Goal: Information Seeking & Learning: Learn about a topic

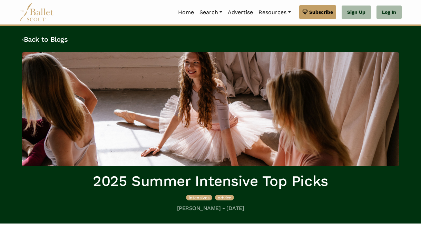
click at [46, 15] on img at bounding box center [36, 12] width 35 height 19
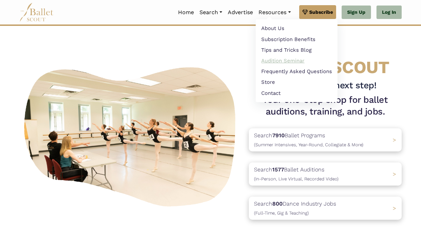
click at [287, 61] on link "Audition Seminar" at bounding box center [297, 60] width 82 height 11
click at [308, 76] on link "Frequently Asked Questions" at bounding box center [297, 71] width 82 height 11
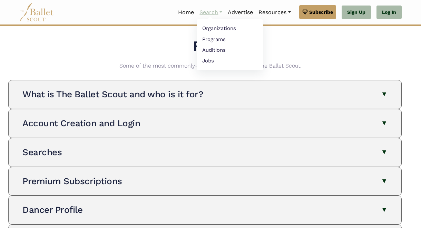
click at [211, 16] on link "Search" at bounding box center [211, 12] width 28 height 15
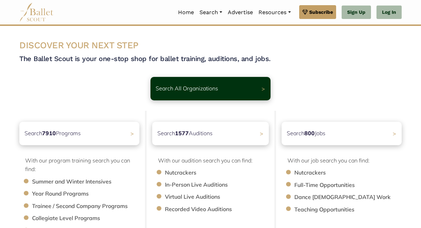
click at [92, 181] on li "Summer and Winter Intensives" at bounding box center [89, 182] width 114 height 9
click at [94, 182] on li "Summer and Winter Intensives" at bounding box center [89, 182] width 114 height 9
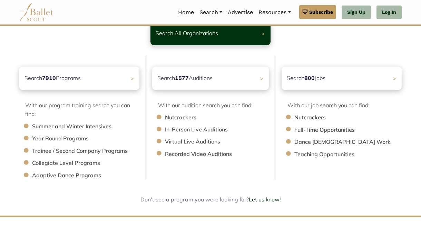
scroll to position [47, 0]
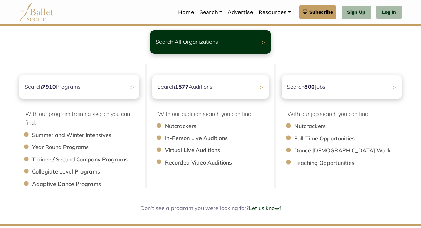
click at [32, 134] on li "Summer and Winter Intensives" at bounding box center [89, 135] width 114 height 9
click at [39, 136] on li "Summer and Winter Intensives" at bounding box center [89, 135] width 114 height 9
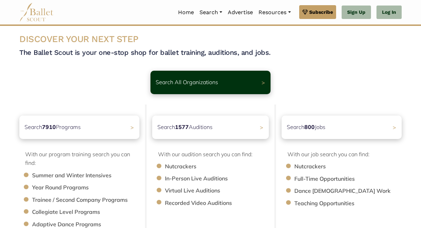
scroll to position [0, 0]
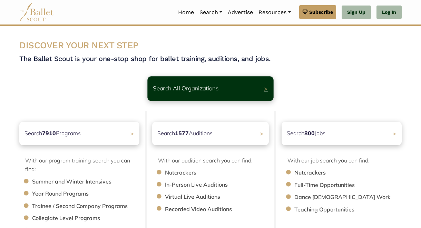
click at [158, 86] on p "Search All Organizations" at bounding box center [186, 88] width 66 height 9
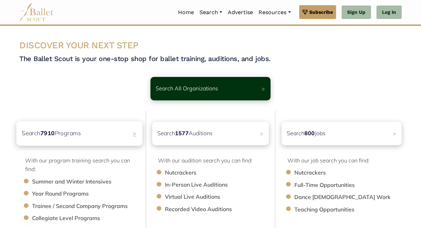
click at [83, 127] on div "Search 7910 Programs >" at bounding box center [79, 133] width 126 height 25
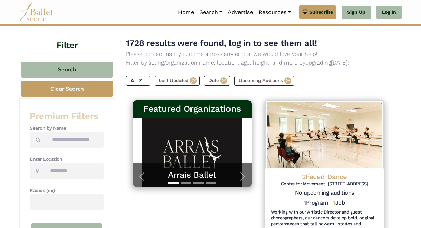
scroll to position [52, 0]
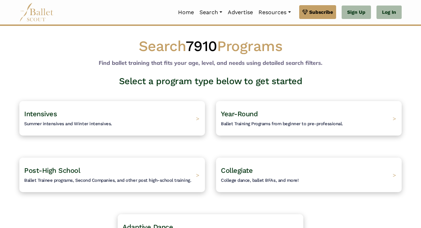
click at [83, 127] on h4 "Intensives Summer intensives and Winter intensives." at bounding box center [68, 118] width 88 height 18
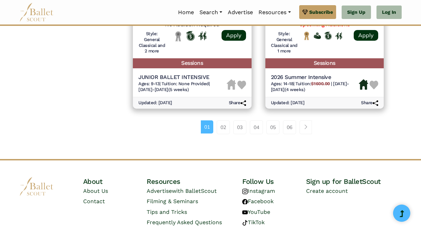
scroll to position [1063, 0]
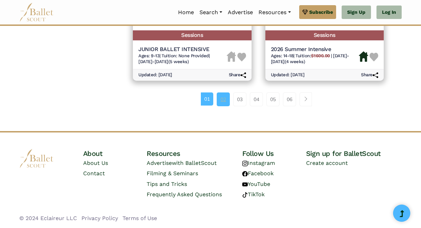
click at [226, 104] on link "02" at bounding box center [223, 100] width 13 height 14
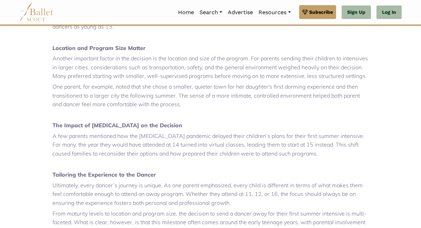
scroll to position [558, 0]
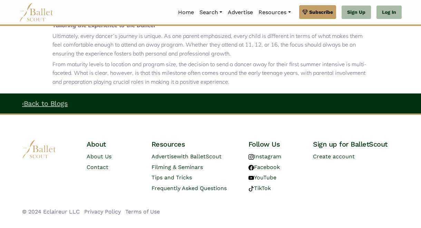
click at [60, 99] on link "‹ Back to Blogs" at bounding box center [45, 103] width 46 height 8
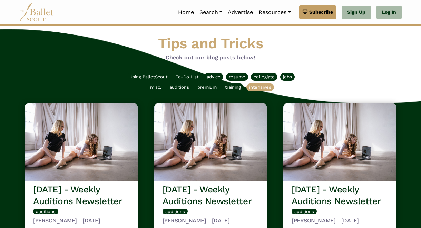
click at [251, 84] on span "intensives" at bounding box center [261, 88] width 28 height 8
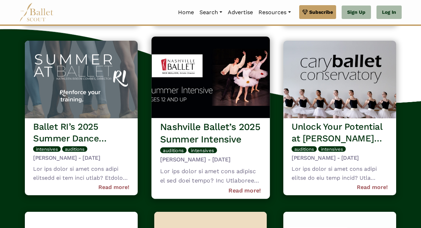
scroll to position [404, 0]
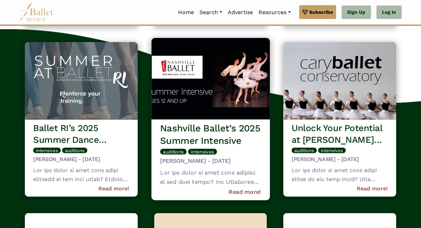
click at [193, 104] on img at bounding box center [210, 78] width 118 height 81
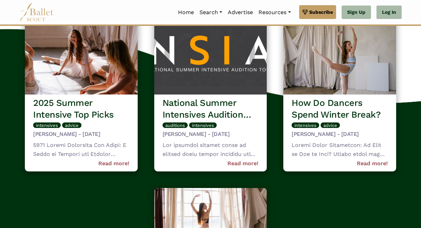
scroll to position [0, 0]
